Goal: Check status: Check status

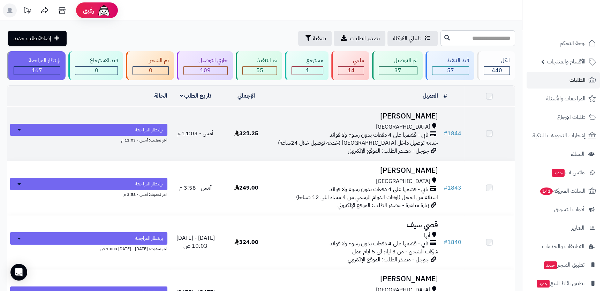
drag, startPoint x: 0, startPoint y: 0, endPoint x: 370, endPoint y: 117, distance: 387.9
click at [370, 117] on h3 "[PERSON_NAME]" at bounding box center [355, 116] width 163 height 8
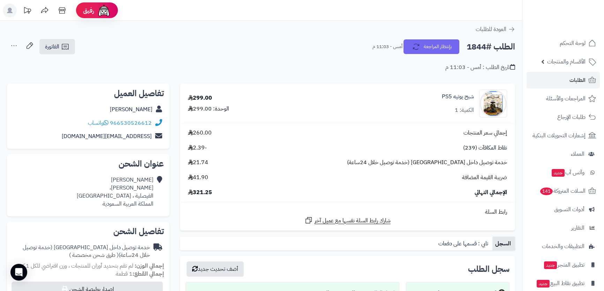
drag, startPoint x: 59, startPoint y: 123, endPoint x: 152, endPoint y: 125, distance: 92.7
click at [152, 125] on div "966530526612 واتساب" at bounding box center [88, 123] width 151 height 14
click at [277, 66] on div "تاريخ الطلب : أمس - 11:03 م" at bounding box center [261, 63] width 508 height 16
click at [455, 67] on div "تاريخ الطلب : أمس - 11:03 م" at bounding box center [480, 67] width 70 height 8
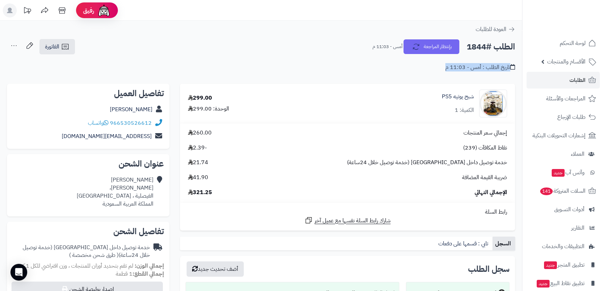
click at [455, 67] on div "تاريخ الطلب : أمس - 11:03 م" at bounding box center [480, 67] width 70 height 8
